Goal: Information Seeking & Learning: Learn about a topic

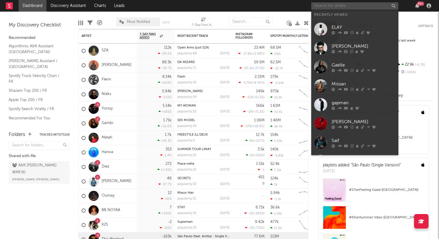
click at [346, 4] on input "text" at bounding box center [354, 5] width 87 height 7
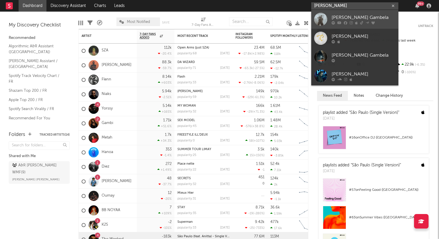
type input "[PERSON_NAME]"
click at [359, 17] on div "[PERSON_NAME] Gambela" at bounding box center [364, 17] width 64 height 7
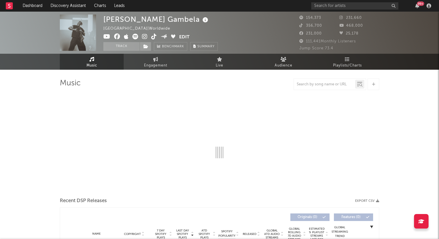
select select "6m"
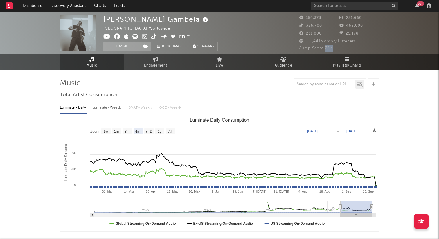
drag, startPoint x: 336, startPoint y: 49, endPoint x: 326, endPoint y: 50, distance: 9.9
click at [326, 50] on div "Jump Score: 73.4" at bounding box center [340, 48] width 80 height 7
click at [339, 48] on div "Jump Score: 73.4" at bounding box center [340, 48] width 80 height 7
drag, startPoint x: 326, startPoint y: 49, endPoint x: 337, endPoint y: 49, distance: 10.8
click at [337, 49] on div "Jump Score: 73.4" at bounding box center [340, 48] width 80 height 7
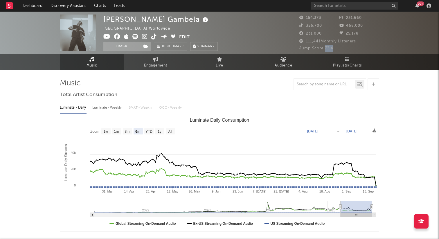
click at [337, 49] on div "Jump Score: 73.4" at bounding box center [340, 48] width 80 height 7
click at [150, 66] on span "Engagement" at bounding box center [155, 65] width 23 height 7
select select "1w"
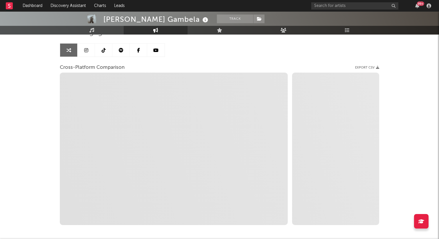
scroll to position [54, 0]
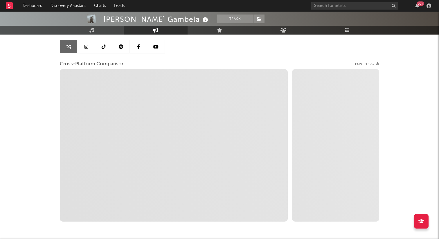
select select "1m"
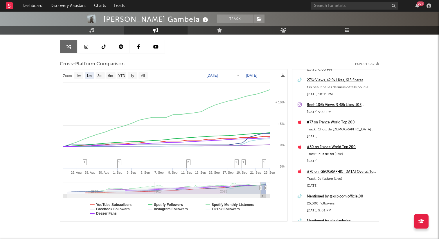
scroll to position [38, 0]
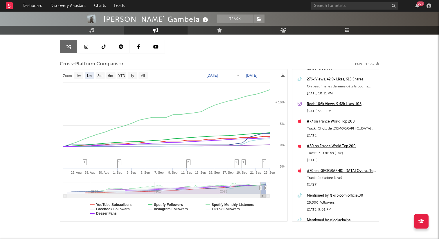
click at [332, 122] on div "#77 on France World Top 200" at bounding box center [341, 121] width 69 height 7
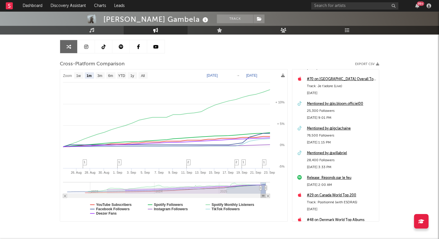
scroll to position [129, 0]
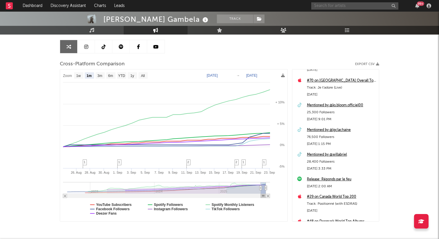
click at [329, 6] on input "text" at bounding box center [354, 5] width 87 height 7
type input "souffle nouv"
click at [361, 19] on div "Souffle Nouveau" at bounding box center [364, 17] width 64 height 7
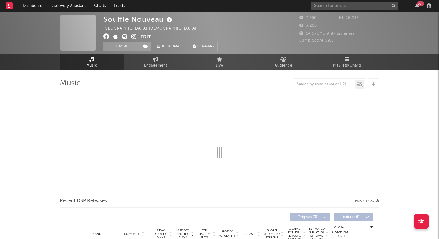
select select "1w"
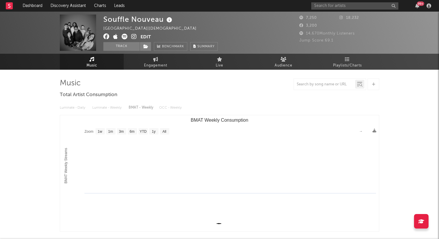
select select "1w"
click at [156, 66] on span "Engagement" at bounding box center [155, 65] width 23 height 7
select select "1w"
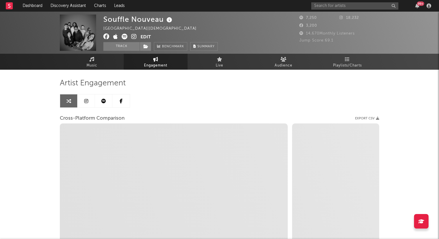
select select "1m"
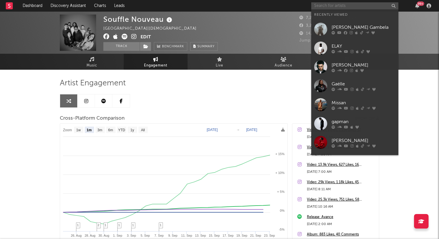
click at [343, 8] on input "text" at bounding box center [354, 5] width 87 height 7
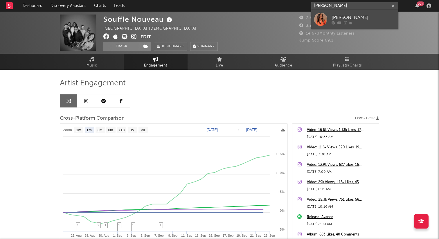
type input "[PERSON_NAME]"
click at [353, 17] on div "[PERSON_NAME]" at bounding box center [364, 17] width 64 height 7
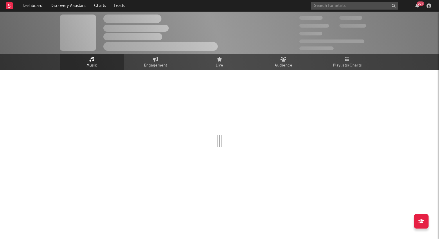
select select "1w"
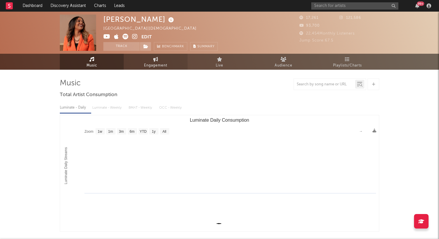
click at [153, 64] on span "Engagement" at bounding box center [155, 65] width 23 height 7
select select "1w"
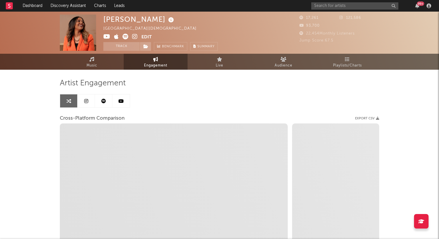
select select "1m"
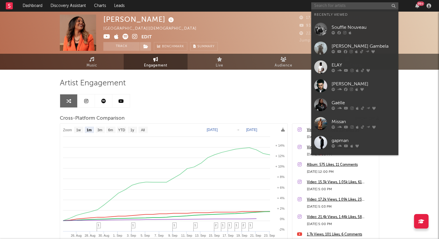
click at [339, 4] on input "text" at bounding box center [354, 5] width 87 height 7
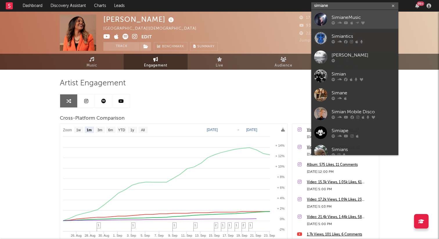
type input "simiane"
click at [356, 16] on div "SimianeMusic" at bounding box center [364, 17] width 64 height 7
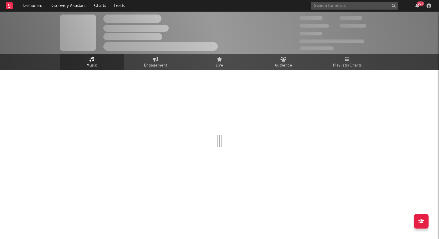
select select "1w"
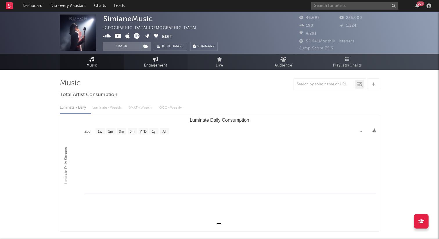
click at [151, 64] on span "Engagement" at bounding box center [155, 65] width 23 height 7
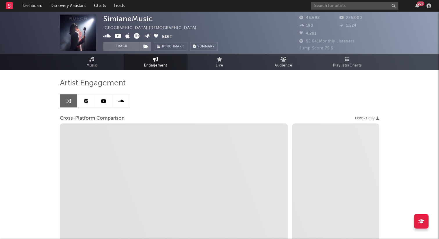
select select "1w"
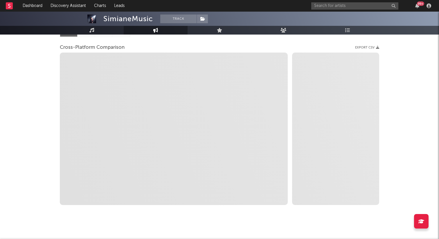
select select "1m"
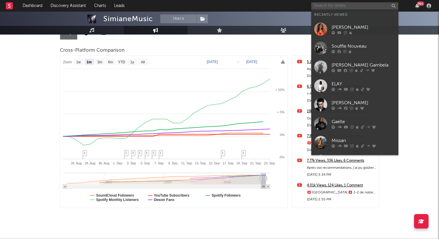
click at [343, 7] on input "text" at bounding box center [354, 5] width 87 height 7
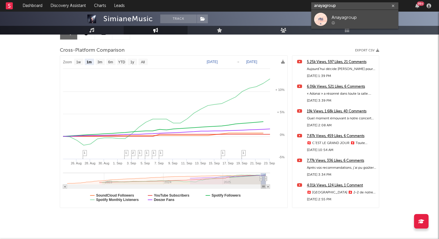
type input "anayagroup"
click at [353, 16] on div "Anayagroup" at bounding box center [364, 17] width 64 height 7
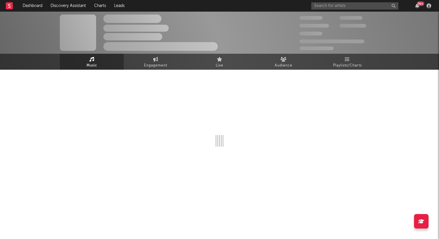
select select "1w"
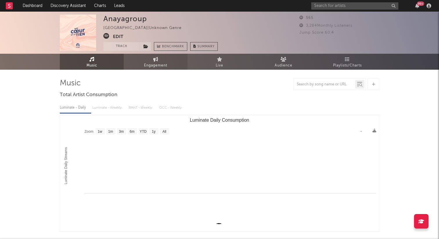
click at [153, 65] on span "Engagement" at bounding box center [155, 65] width 23 height 7
select select "1w"
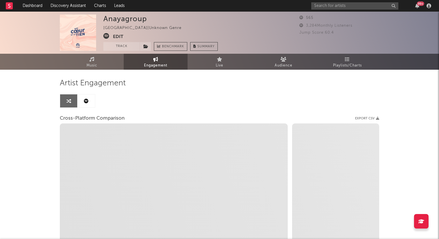
select select "1m"
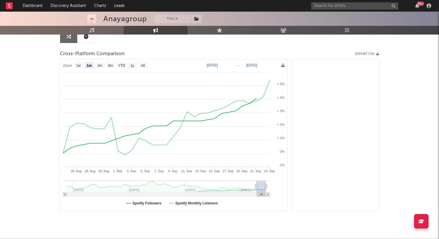
scroll to position [65, 0]
